Goal: Transaction & Acquisition: Purchase product/service

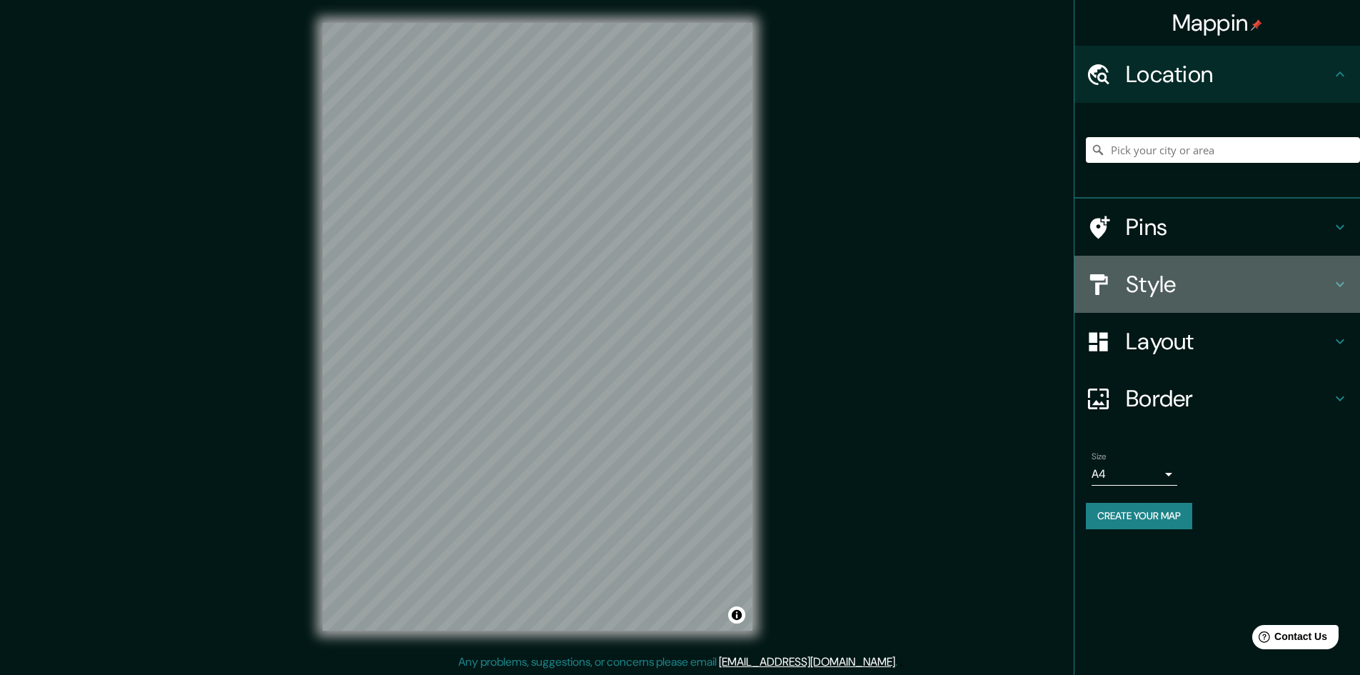
click at [1177, 281] on h4 "Style" at bounding box center [1229, 284] width 206 height 29
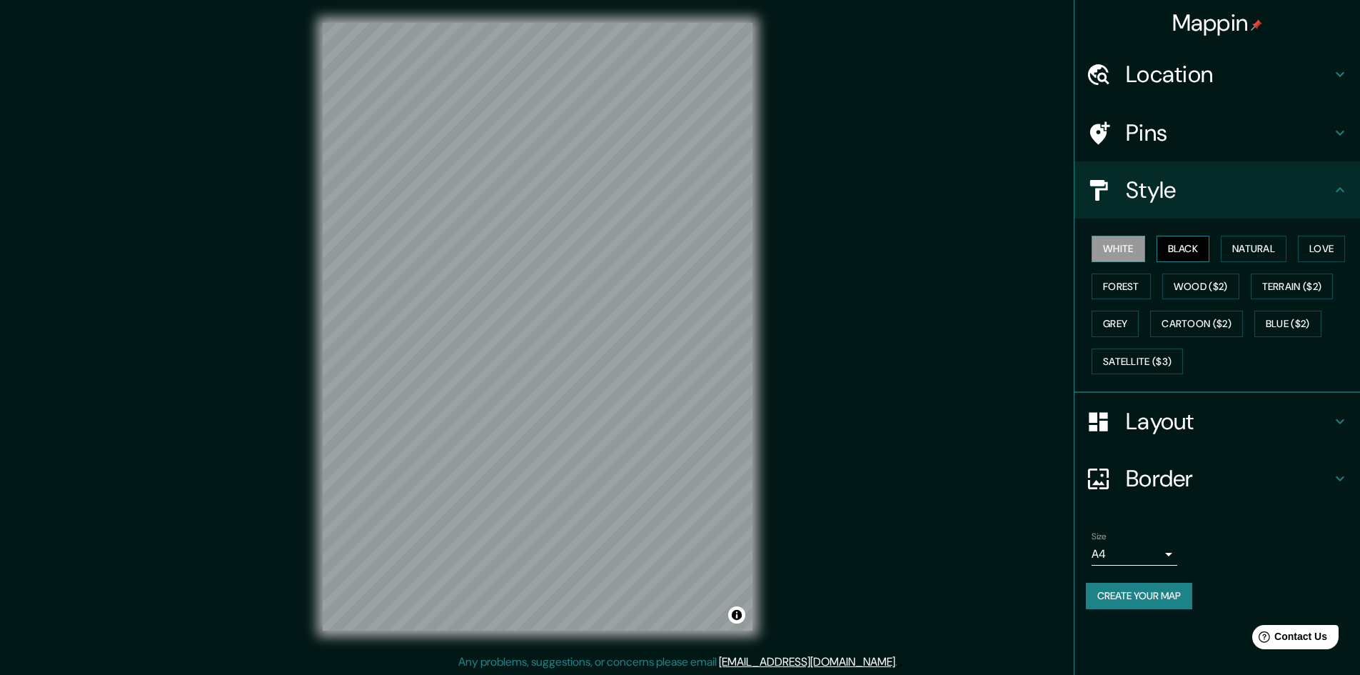
click at [1194, 251] on button "Black" at bounding box center [1184, 249] width 54 height 26
click at [1194, 71] on h4 "Location" at bounding box center [1229, 74] width 206 height 29
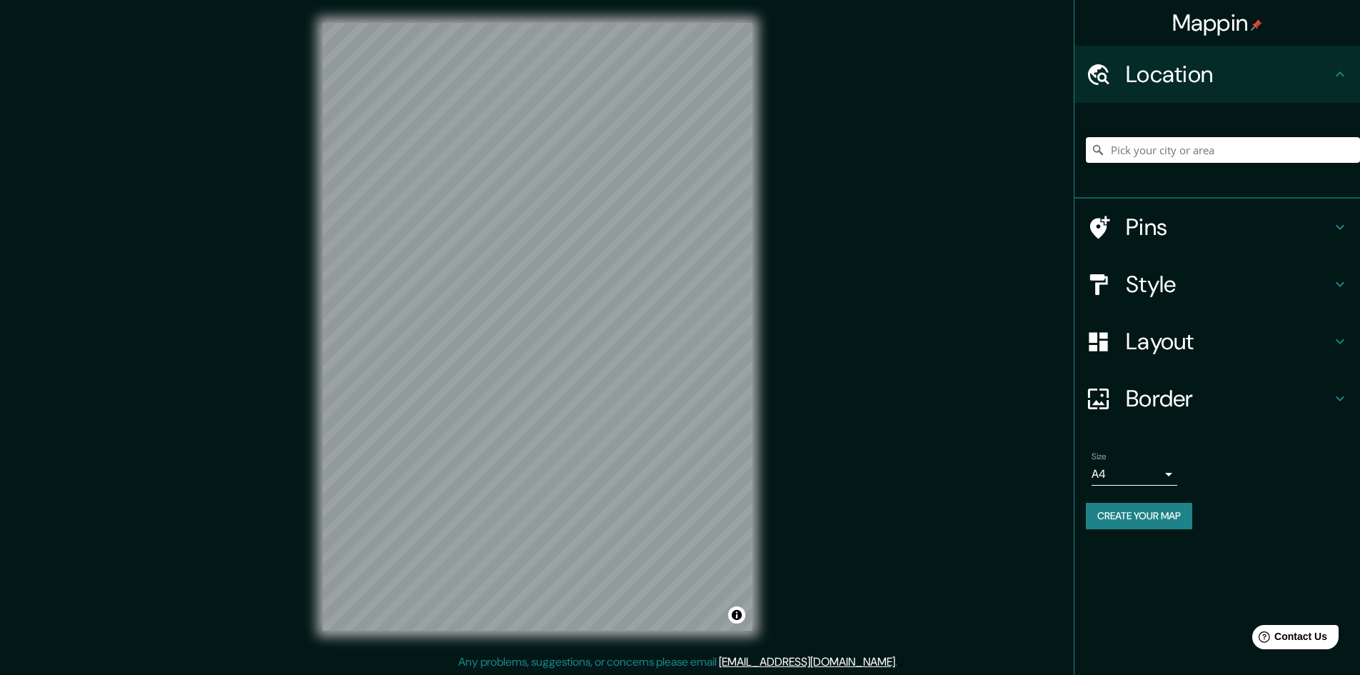
click at [1193, 159] on input "Pick your city or area" at bounding box center [1223, 150] width 274 height 26
type input "lima"
click at [1251, 267] on div "Style" at bounding box center [1218, 284] width 286 height 57
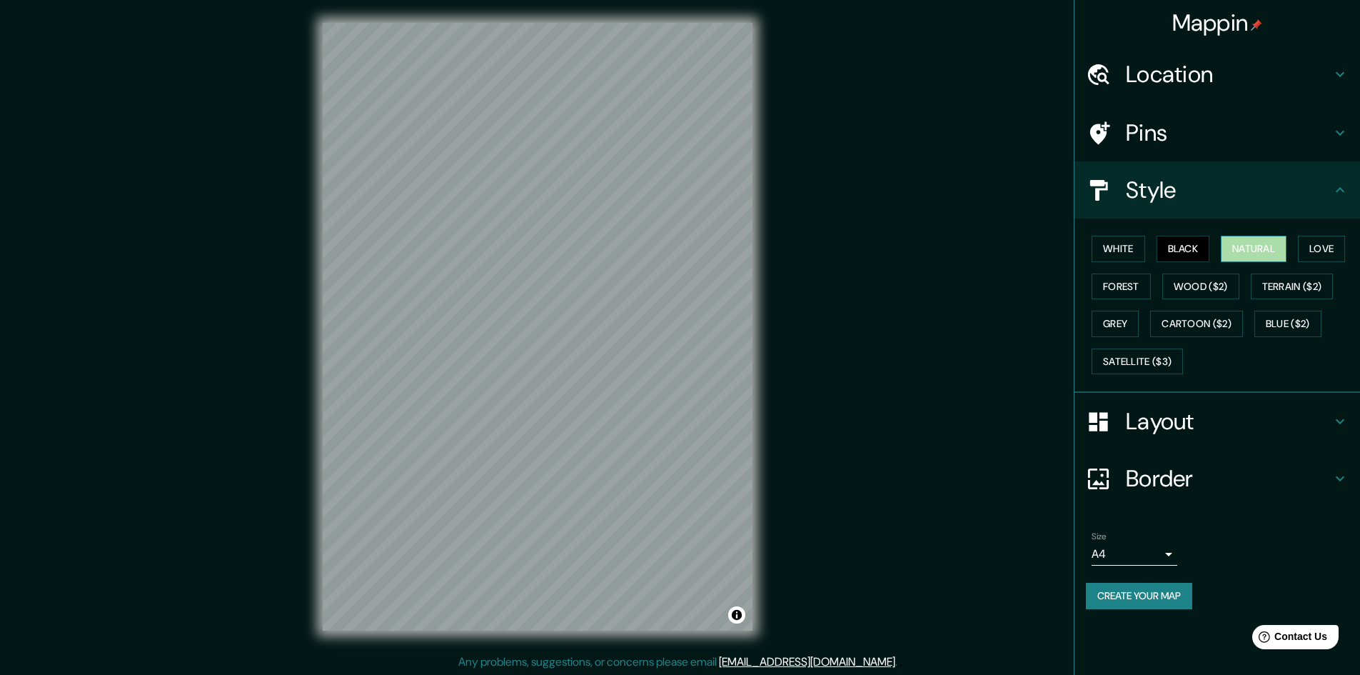
click at [1245, 246] on button "Natural" at bounding box center [1254, 249] width 66 height 26
click at [1184, 252] on button "Black" at bounding box center [1184, 249] width 54 height 26
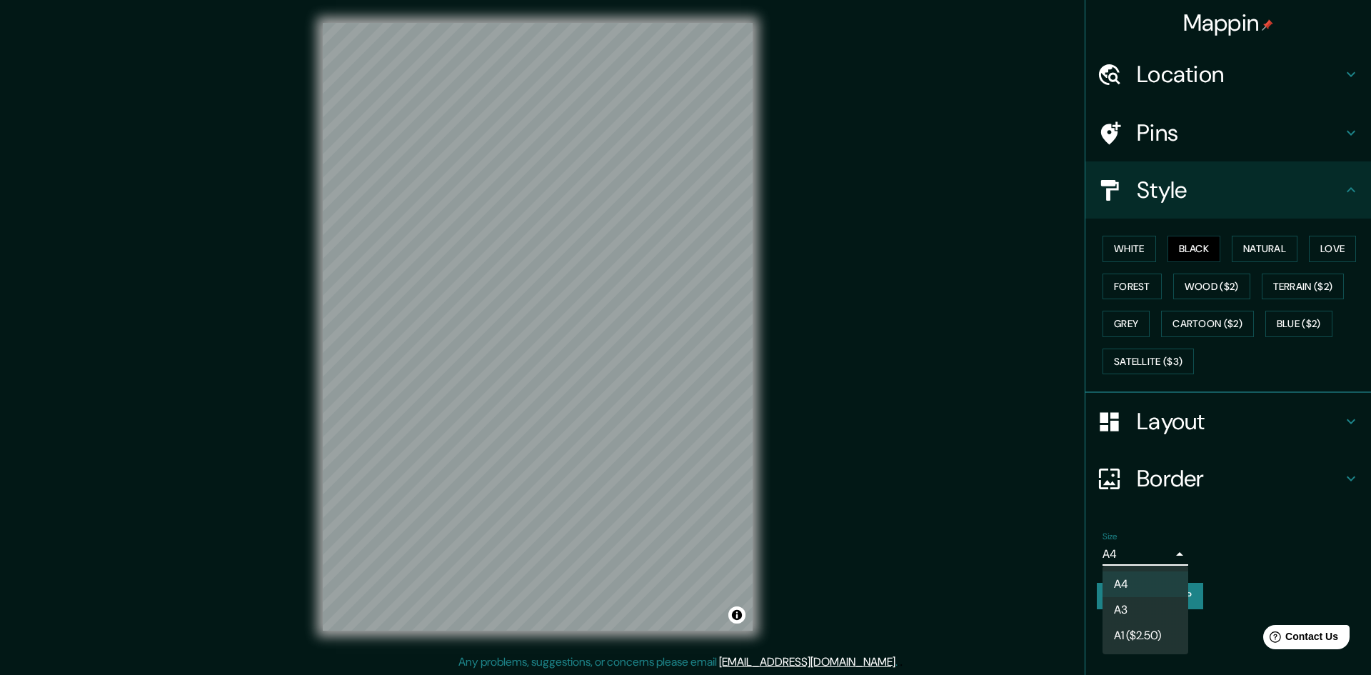
click at [1149, 558] on body "Mappin Location lima Pins Style White Black Natural Love Forest Wood ($2) Terra…" at bounding box center [685, 337] width 1371 height 675
click at [1165, 611] on li "A3" at bounding box center [1145, 610] width 86 height 26
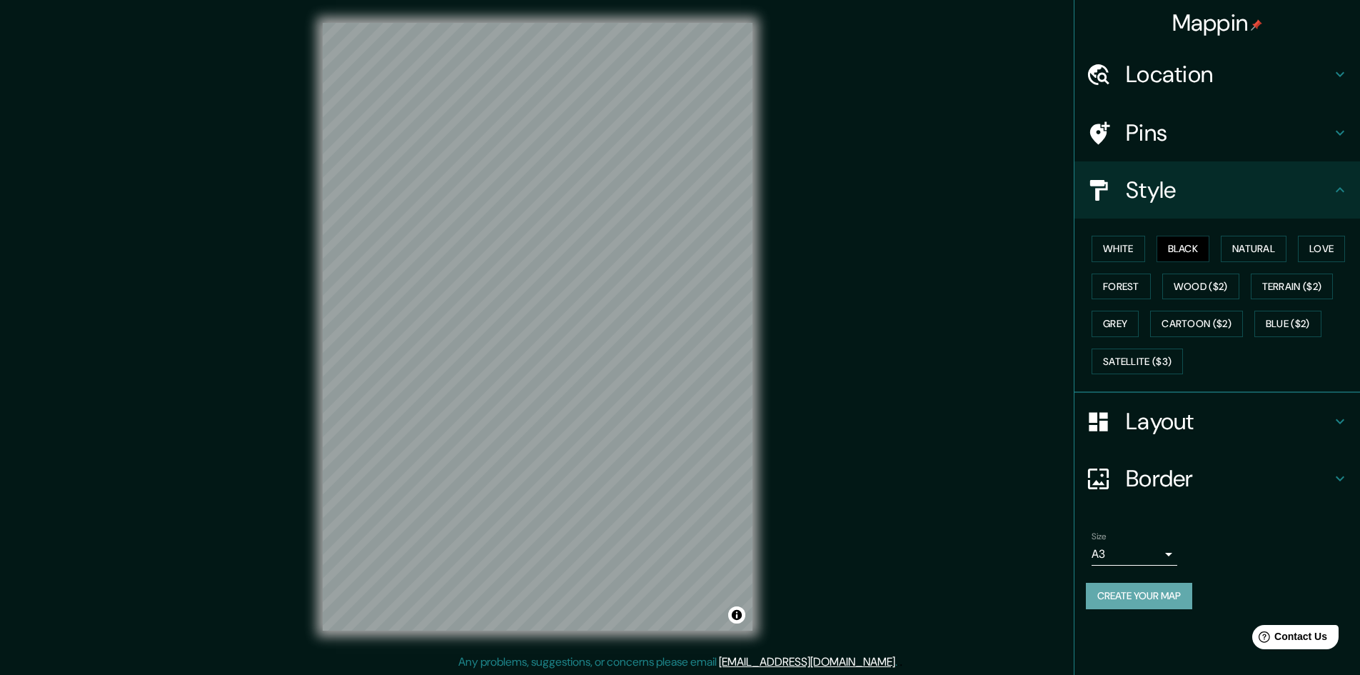
click at [1133, 600] on button "Create your map" at bounding box center [1139, 596] width 106 height 26
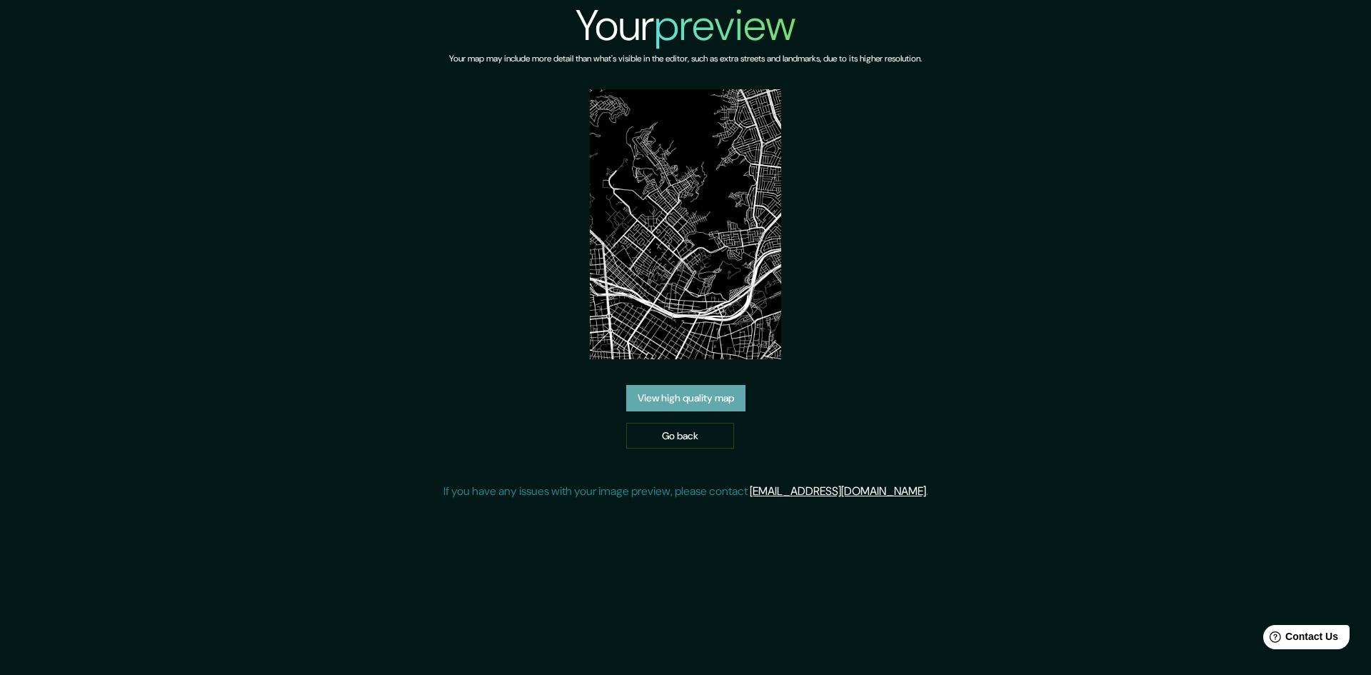
click at [683, 401] on link "View high quality map" at bounding box center [685, 398] width 119 height 26
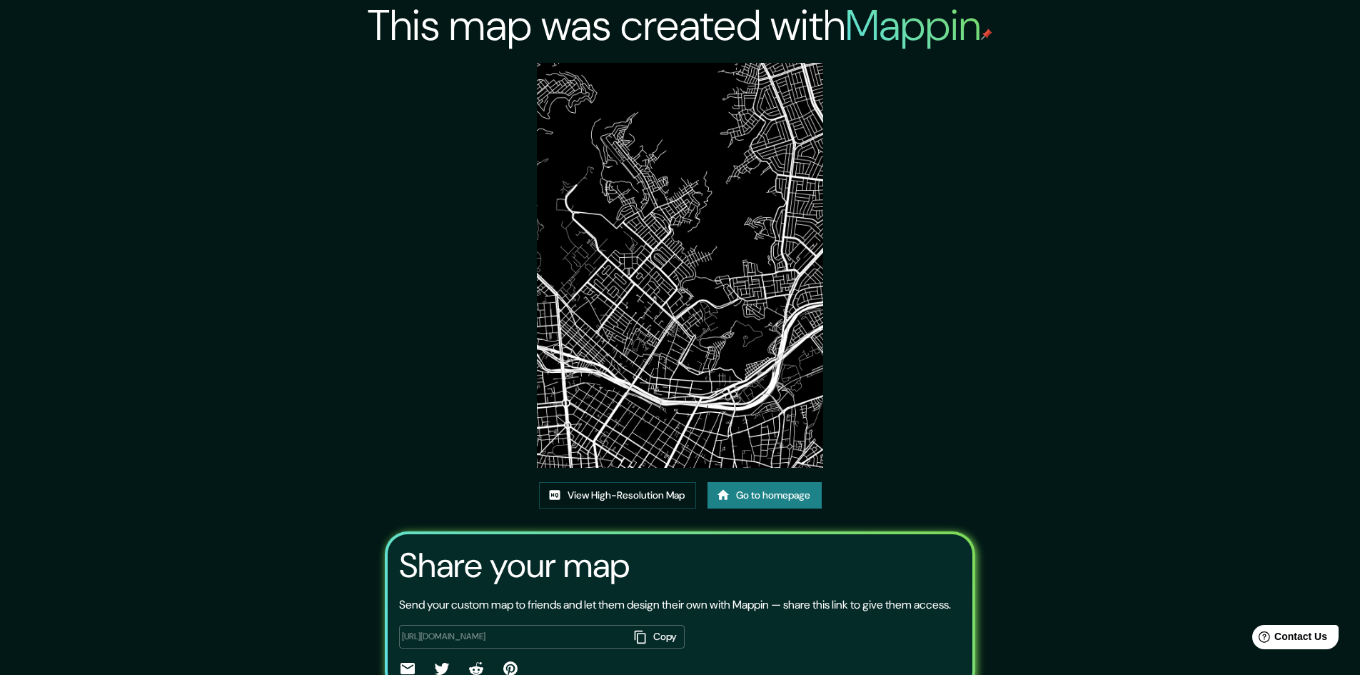
click at [737, 366] on img at bounding box center [680, 265] width 286 height 405
click at [693, 358] on img at bounding box center [680, 265] width 286 height 405
click at [641, 502] on link "View High-Resolution Map" at bounding box center [617, 495] width 157 height 26
click at [759, 498] on link "Go to homepage" at bounding box center [765, 495] width 114 height 26
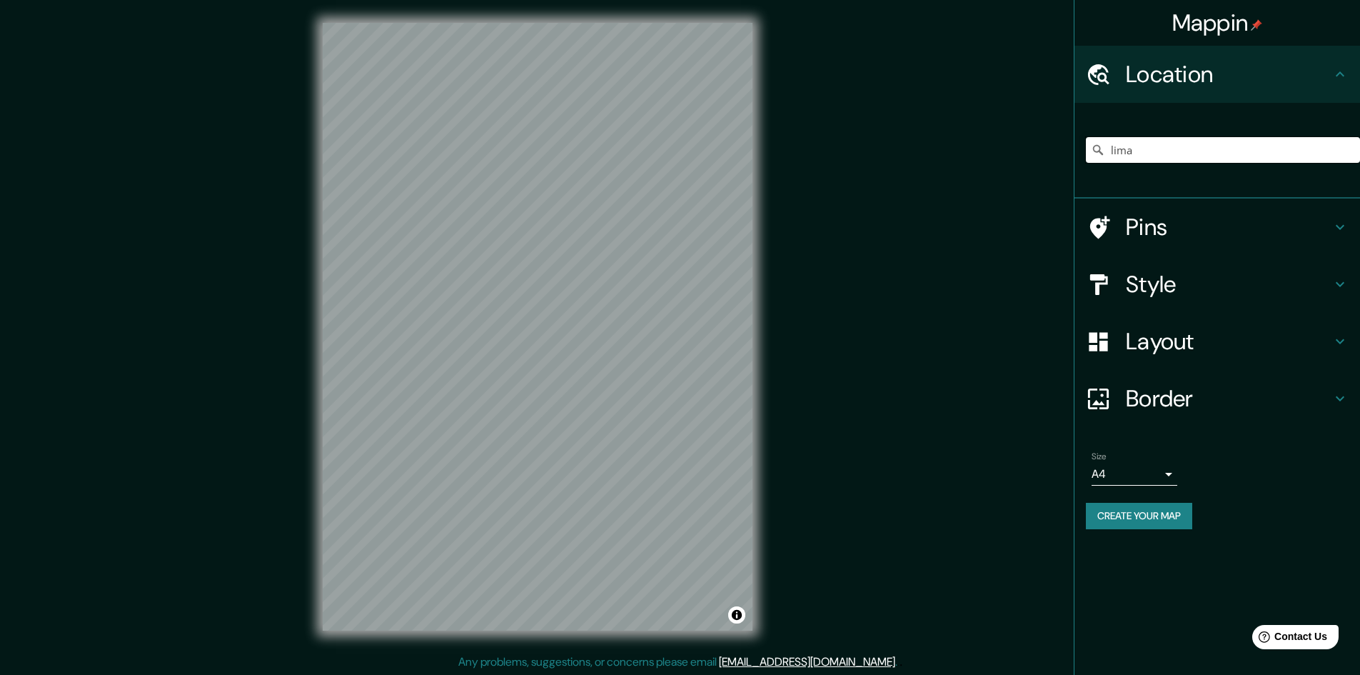
click at [1256, 149] on input "lima" at bounding box center [1223, 150] width 274 height 26
click at [760, 258] on div "© Mapbox © OpenStreetMap Improve this map" at bounding box center [538, 326] width 476 height 653
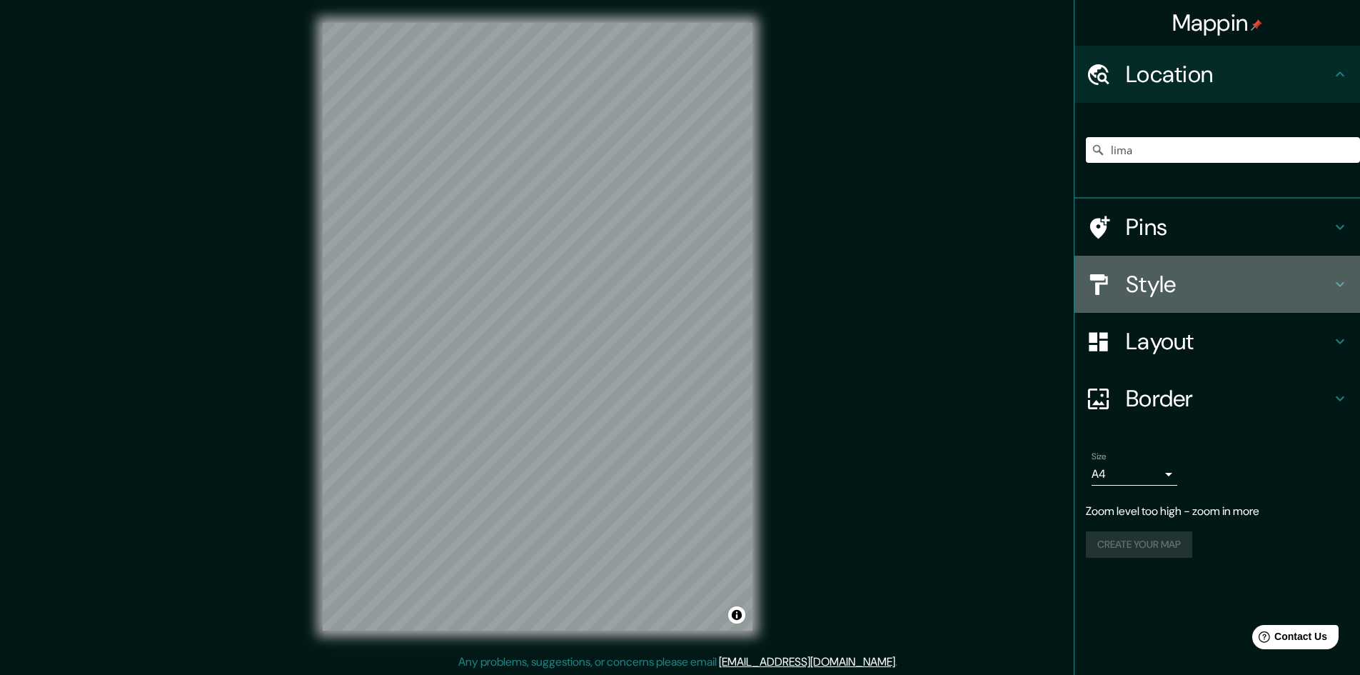
click at [1245, 284] on h4 "Style" at bounding box center [1229, 284] width 206 height 29
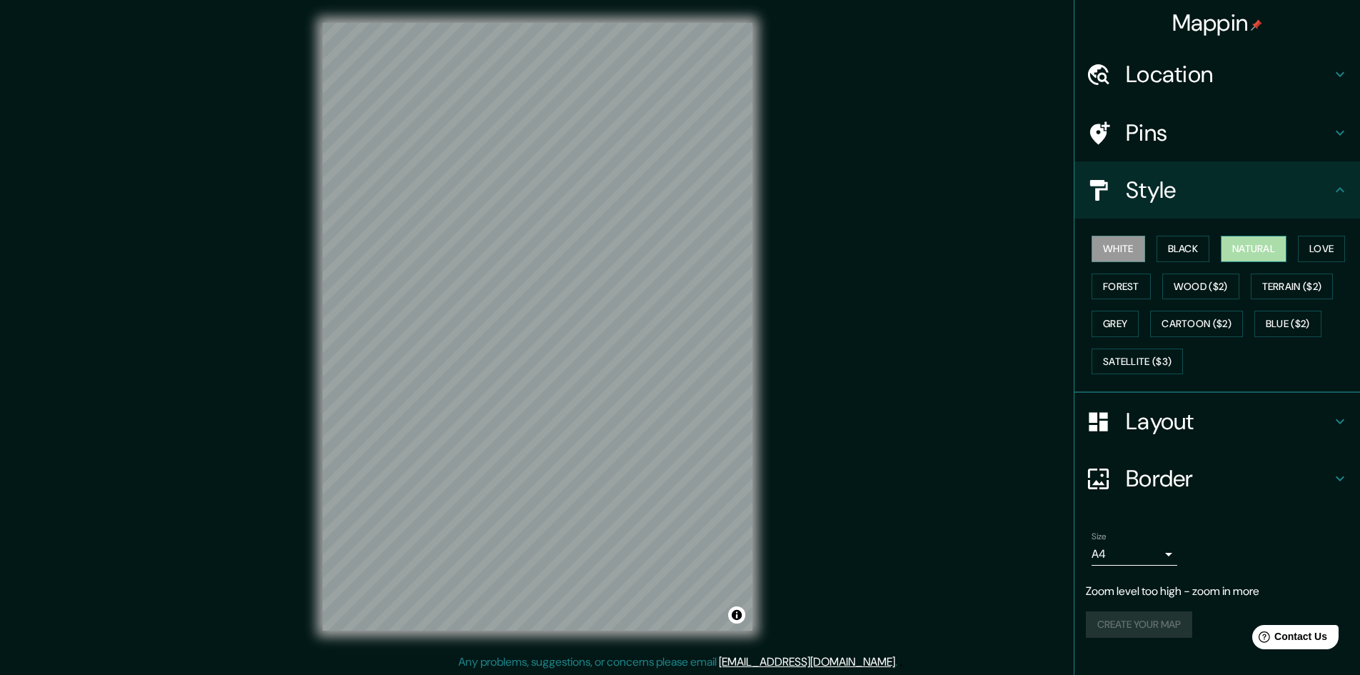
click at [1243, 238] on button "Natural" at bounding box center [1254, 249] width 66 height 26
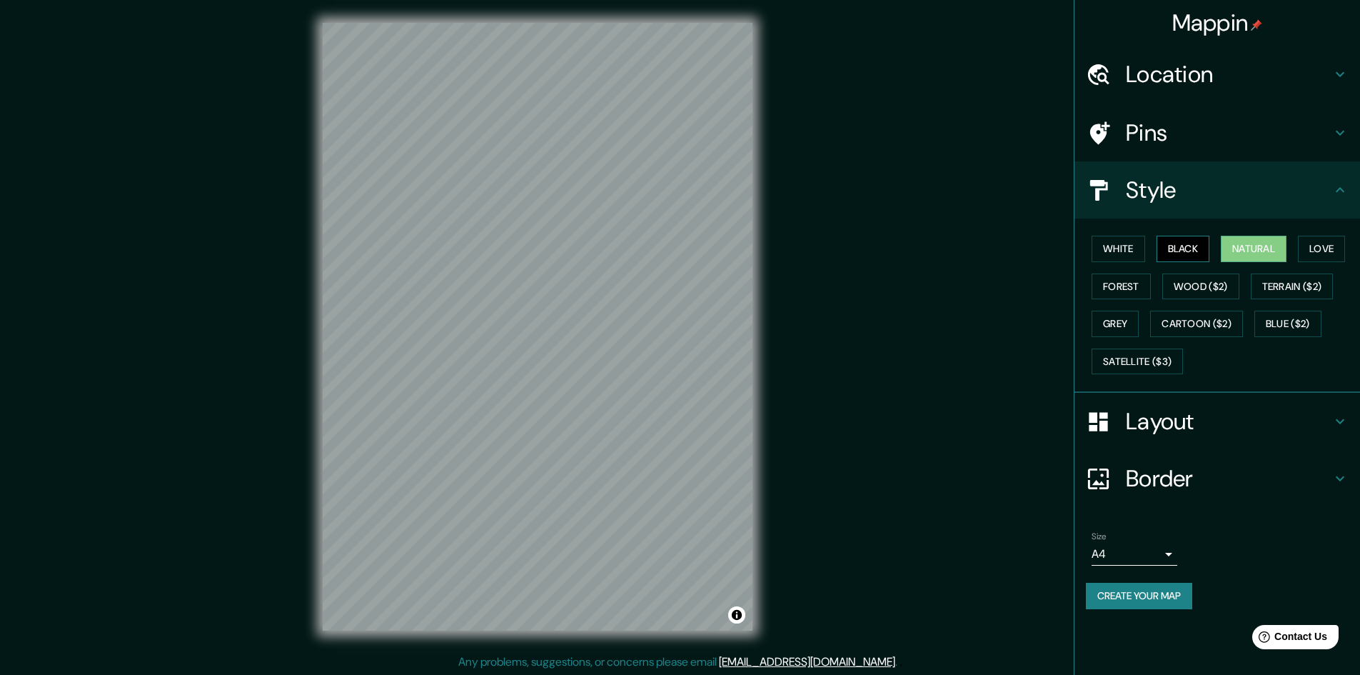
click at [1199, 258] on button "Black" at bounding box center [1184, 249] width 54 height 26
click at [1171, 561] on body "Mappin Location lima Pins Style White Black Natural Love Forest Wood ($2) Terra…" at bounding box center [680, 337] width 1360 height 675
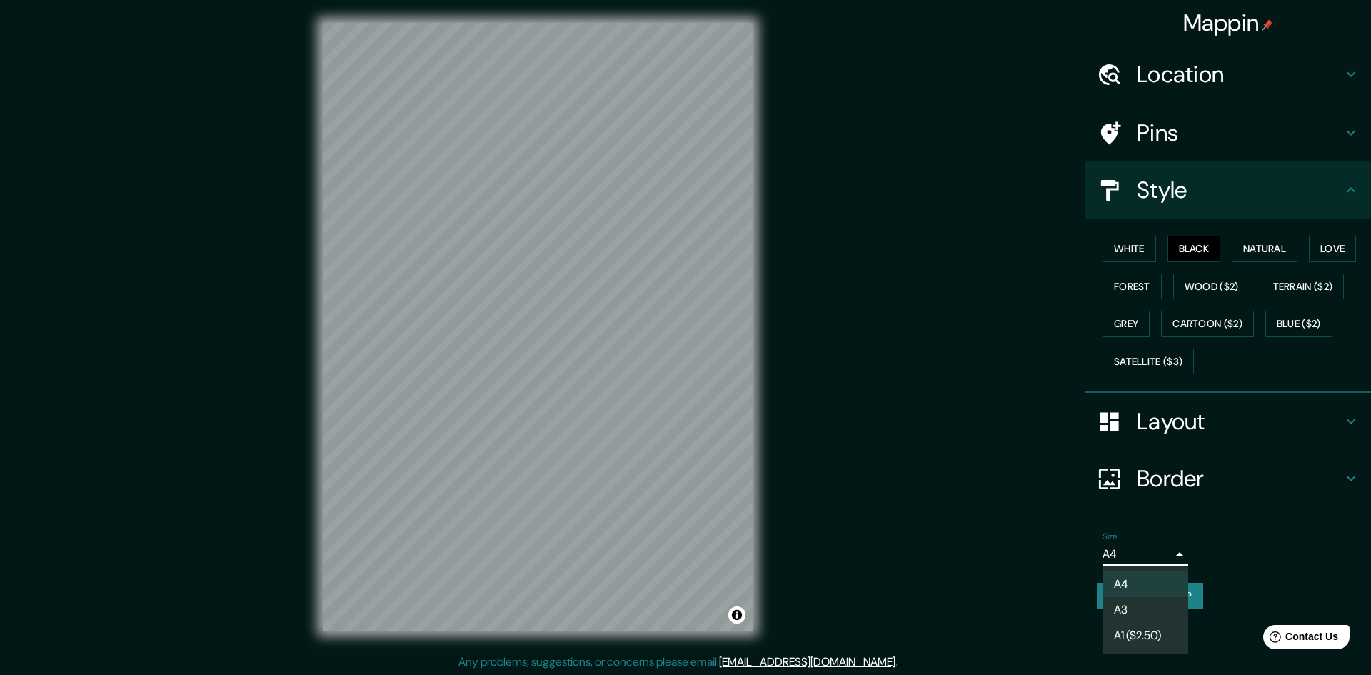
click at [1156, 606] on li "A3" at bounding box center [1145, 610] width 86 height 26
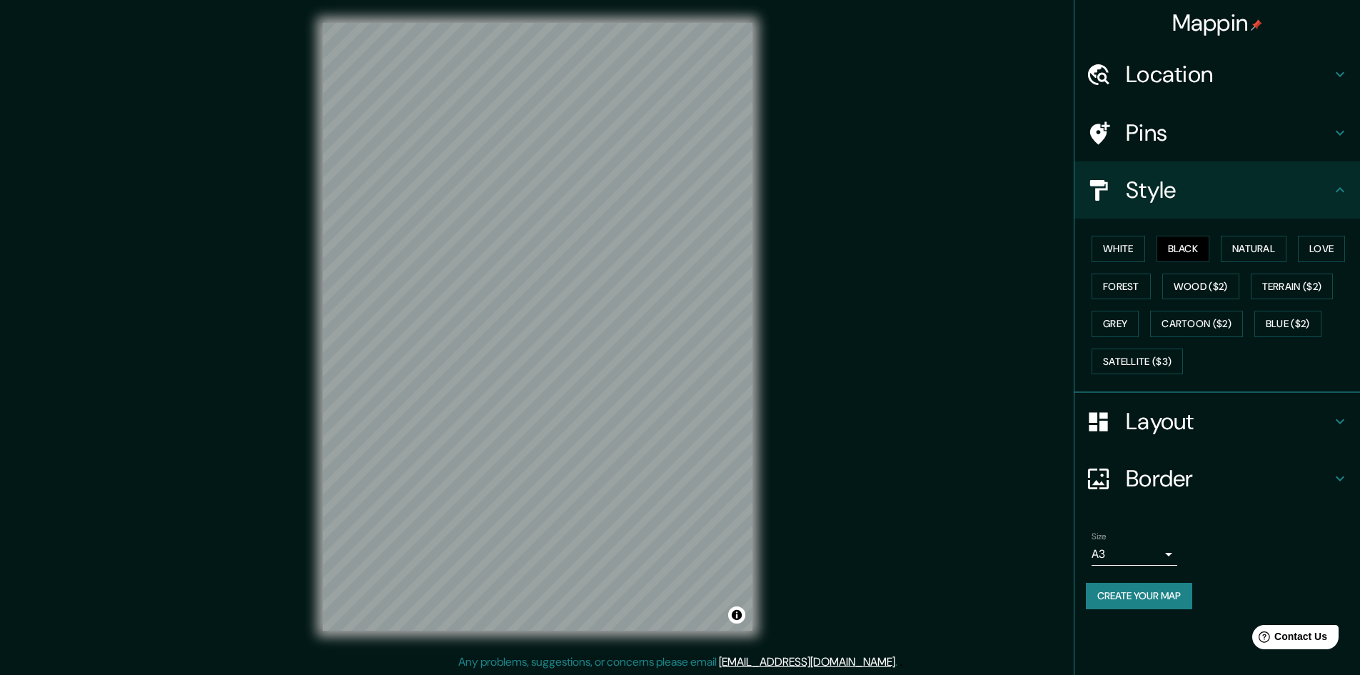
click at [1160, 597] on button "Create your map" at bounding box center [1139, 596] width 106 height 26
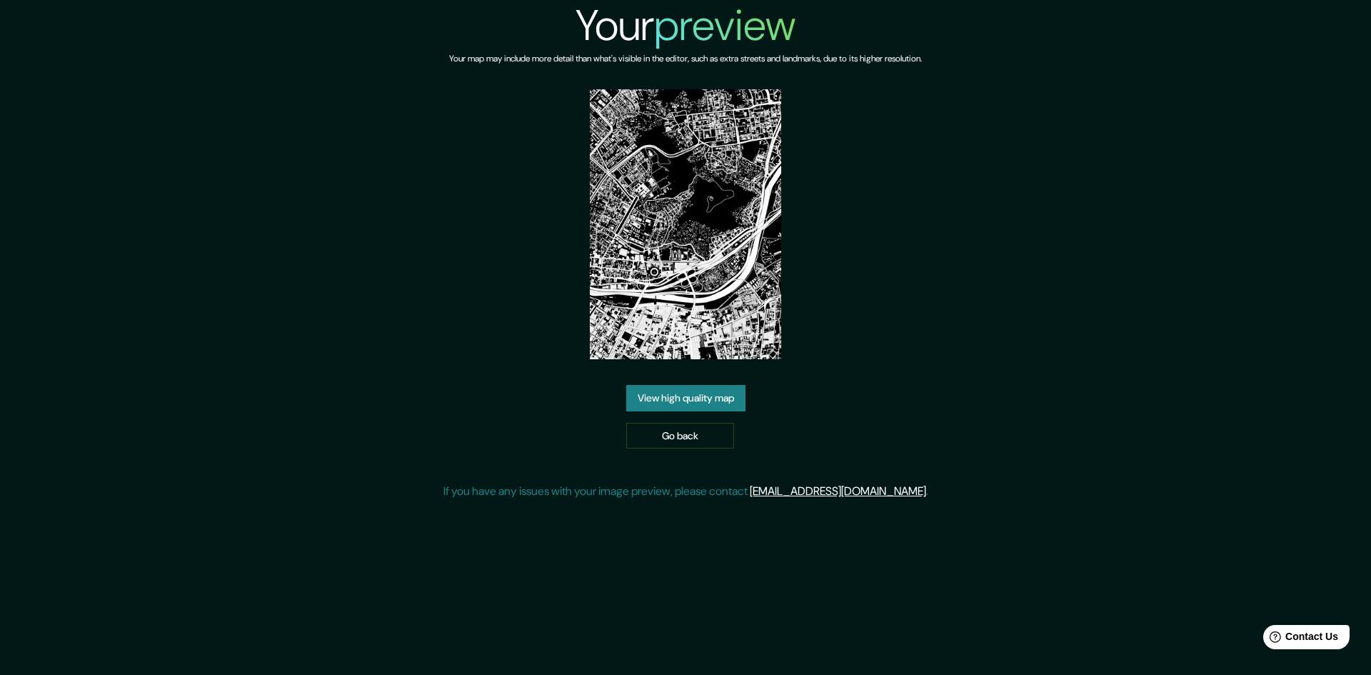
click at [729, 396] on link "View high quality map" at bounding box center [685, 398] width 119 height 26
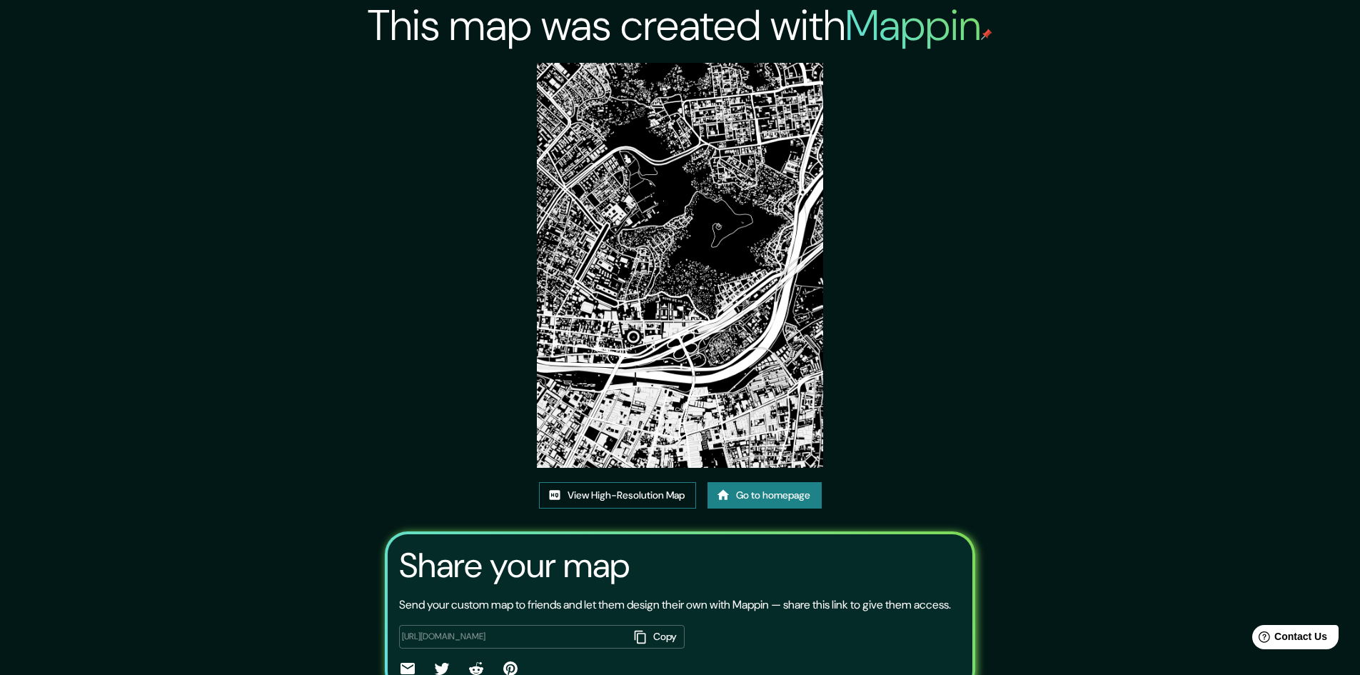
click at [665, 499] on link "View High-Resolution Map" at bounding box center [617, 495] width 157 height 26
